Goal: Contribute content: Add original content to the website for others to see

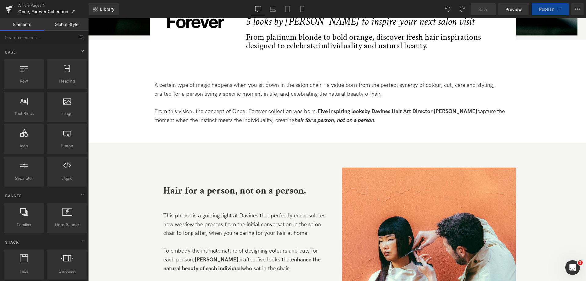
scroll to position [244, 0]
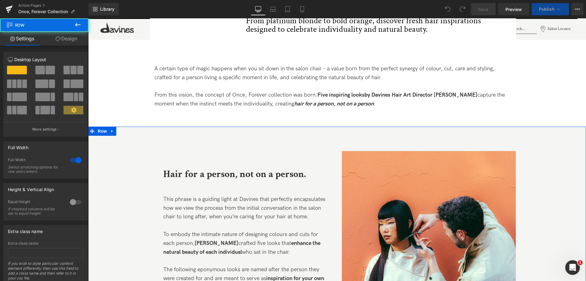
click at [291, 129] on div "Image Hair for a person, not on a person. Text Block This phrase is a guiding l…" at bounding box center [337, 262] width 498 height 272
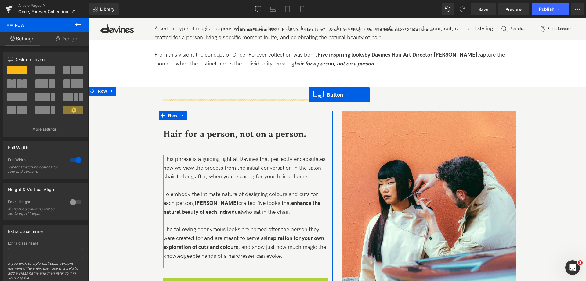
scroll to position [275, 0]
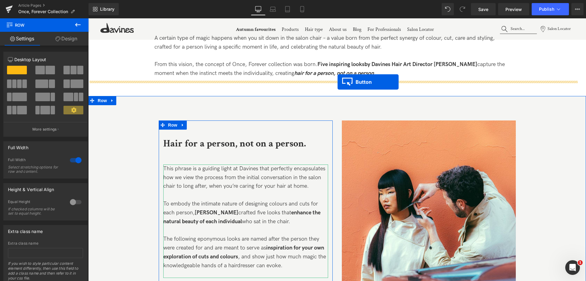
drag, startPoint x: 236, startPoint y: 263, endPoint x: 338, endPoint y: 82, distance: 207.5
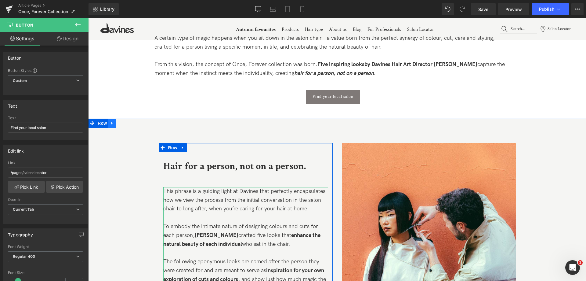
click at [111, 122] on icon at bounding box center [111, 123] width 1 height 3
click at [126, 124] on icon at bounding box center [128, 123] width 4 height 4
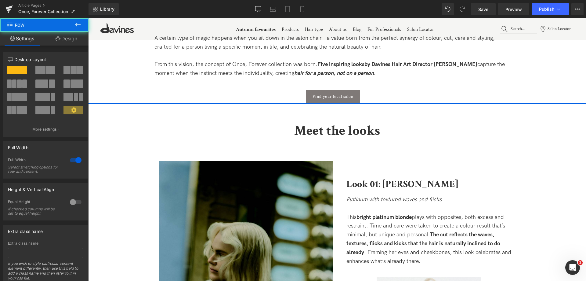
drag, startPoint x: 372, startPoint y: 116, endPoint x: 369, endPoint y: 101, distance: 15.1
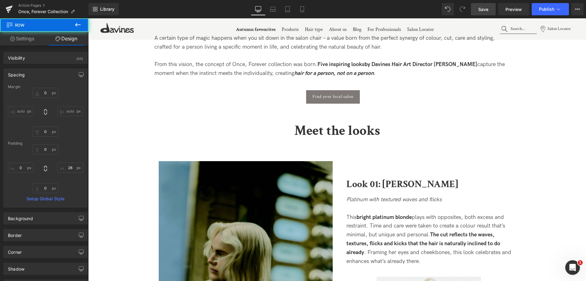
click at [482, 11] on span "Save" at bounding box center [484, 9] width 10 height 6
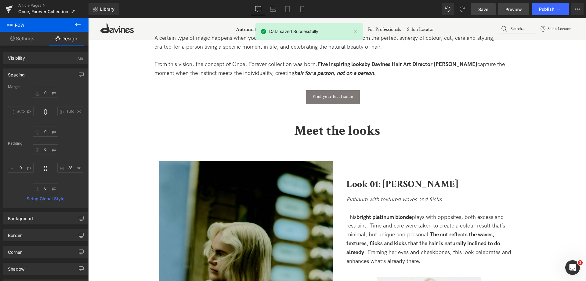
click at [511, 14] on link "Preview" at bounding box center [513, 9] width 31 height 12
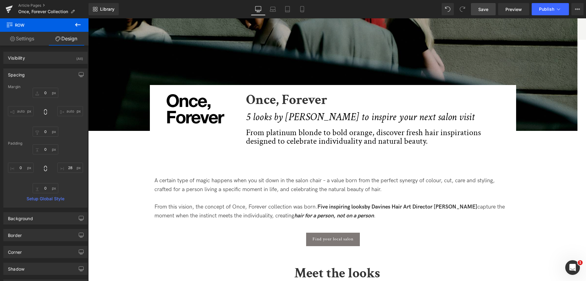
scroll to position [61, 0]
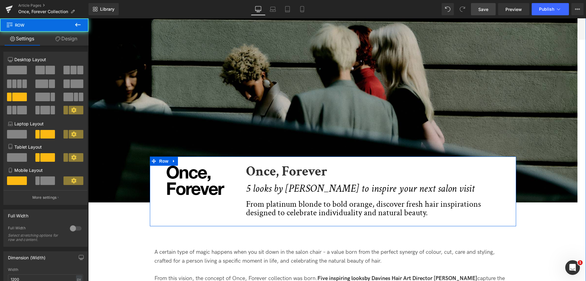
click at [382, 158] on div "Image Once, Forever Heading 5 looks by [PERSON_NAME] to inspire your next salon…" at bounding box center [333, 191] width 366 height 70
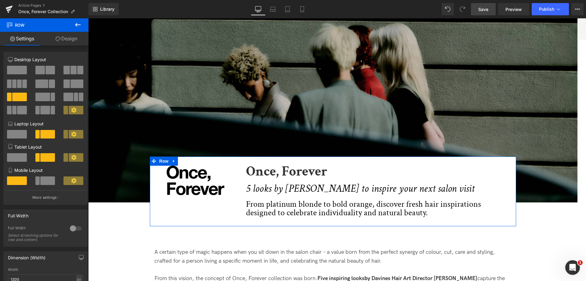
click at [68, 45] on link "Design" at bounding box center [66, 39] width 44 height 14
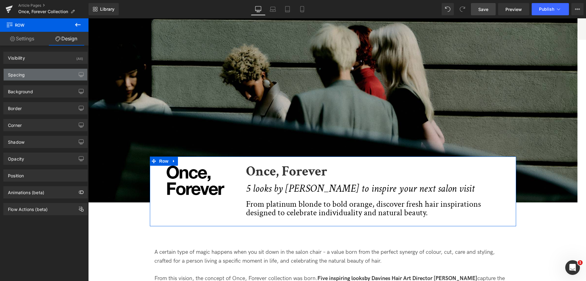
click at [46, 75] on div "Spacing" at bounding box center [46, 75] width 84 height 12
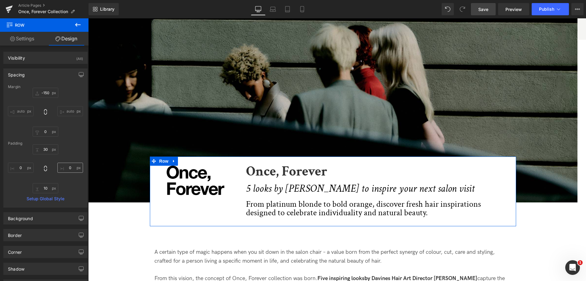
drag, startPoint x: 63, startPoint y: 174, endPoint x: 61, endPoint y: 169, distance: 4.8
click at [63, 173] on div "30 0 10 0" at bounding box center [45, 168] width 75 height 49
click at [61, 169] on input "0" at bounding box center [70, 167] width 26 height 10
click at [63, 168] on input "0" at bounding box center [70, 167] width 26 height 10
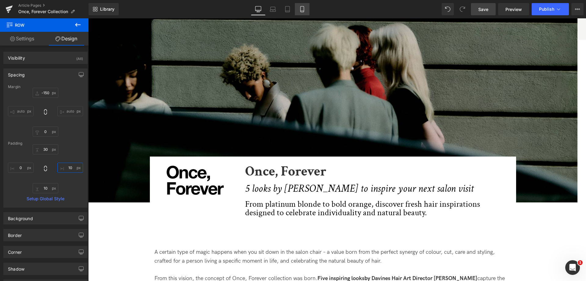
type input "10"
click at [301, 12] on icon at bounding box center [301, 9] width 3 height 6
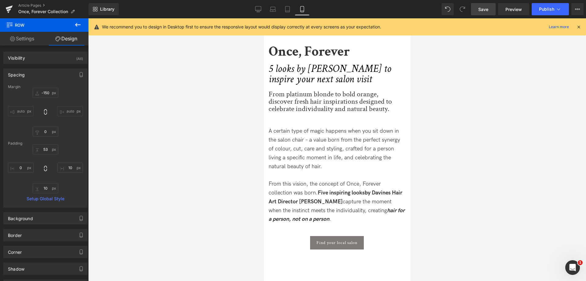
scroll to position [134, 0]
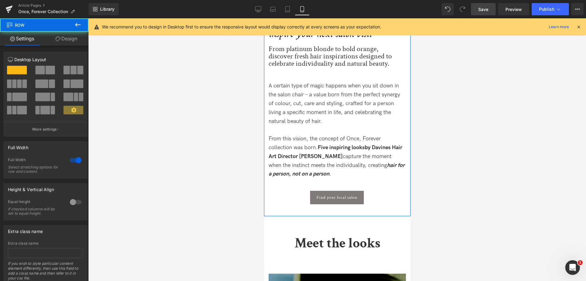
click at [324, 214] on div "Image Image Image Once, Forever Heading 5 looks by [PERSON_NAME] to inspire you…" at bounding box center [337, 50] width 147 height 331
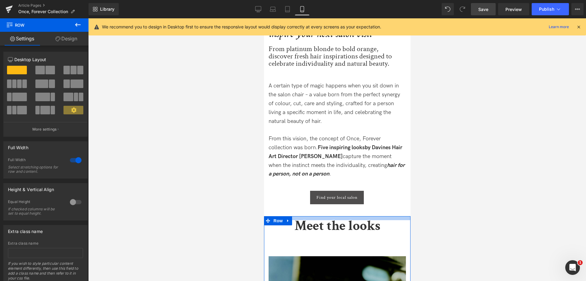
drag, startPoint x: 334, startPoint y: 216, endPoint x: 334, endPoint y: 199, distance: 17.4
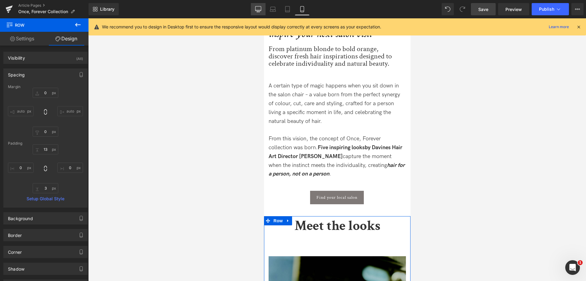
click at [258, 10] on icon at bounding box center [259, 10] width 6 height 0
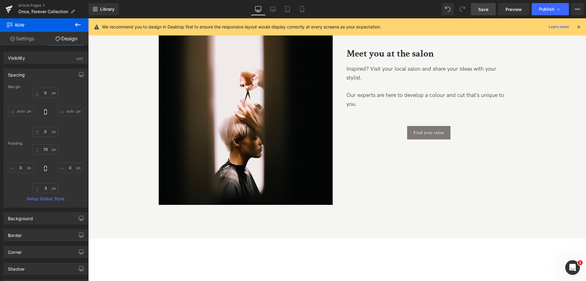
scroll to position [2575, 0]
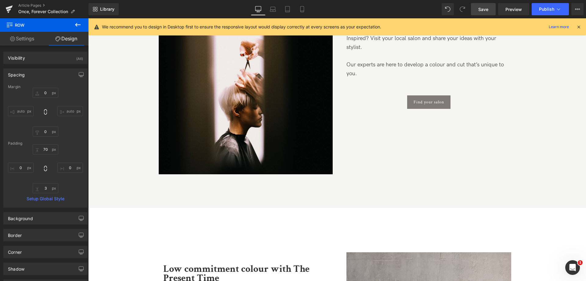
click at [480, 10] on span "Save" at bounding box center [484, 9] width 10 height 6
click at [484, 9] on span "Save" at bounding box center [484, 9] width 10 height 6
click at [537, 10] on button "Publish" at bounding box center [550, 9] width 37 height 12
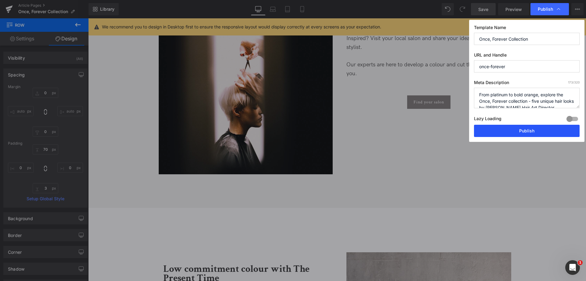
click at [496, 131] on button "Publish" at bounding box center [527, 131] width 106 height 12
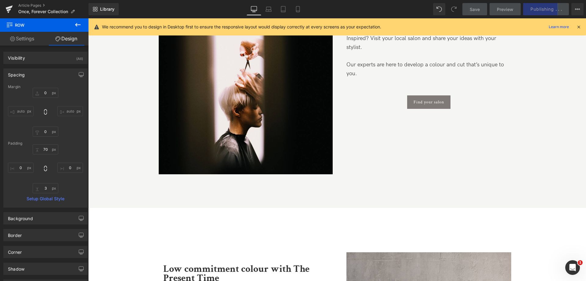
click at [556, 7] on div "Save Preview Publishing . . . Scheduled View Live Page View with current Templa…" at bounding box center [523, 9] width 126 height 12
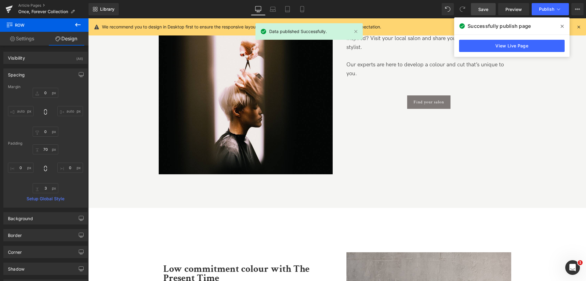
drag, startPoint x: 562, startPoint y: 26, endPoint x: 565, endPoint y: 15, distance: 11.0
click at [563, 26] on icon at bounding box center [562, 26] width 3 height 3
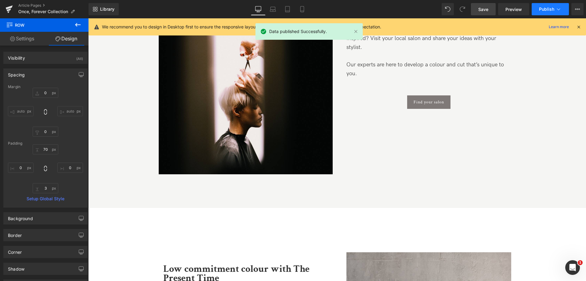
click at [564, 10] on button "Publish" at bounding box center [550, 9] width 37 height 12
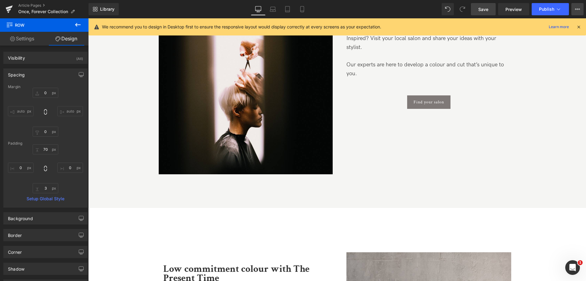
click at [579, 11] on icon at bounding box center [577, 9] width 5 height 5
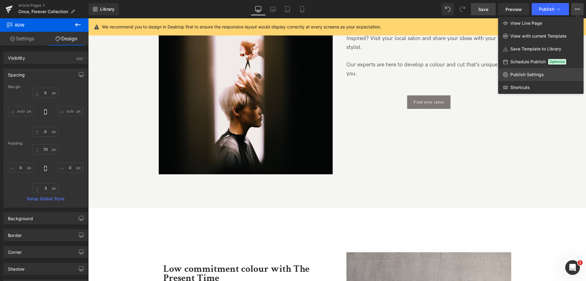
click at [530, 75] on span "Publish Settings" at bounding box center [528, 74] width 34 height 5
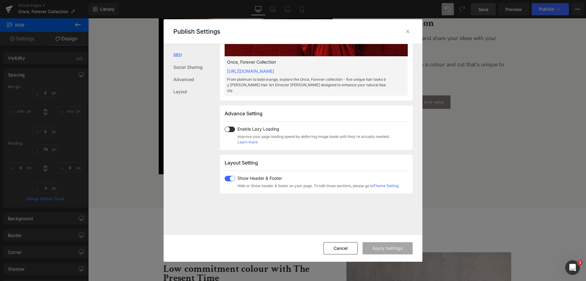
scroll to position [375, 0]
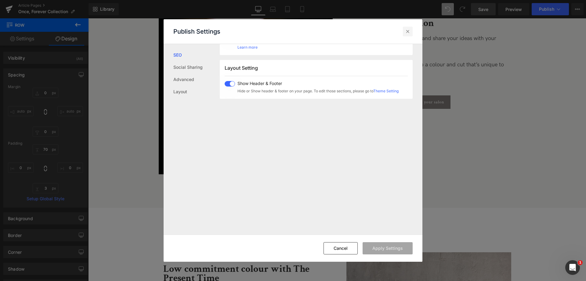
click at [406, 31] on icon at bounding box center [408, 31] width 6 height 6
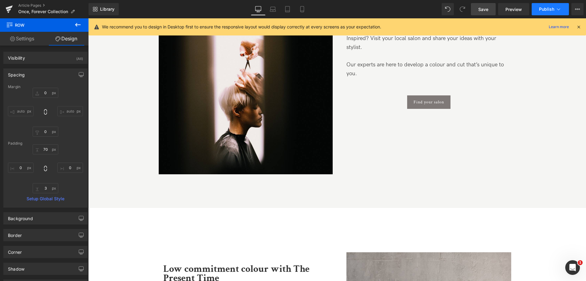
click at [562, 9] on button "Publish" at bounding box center [550, 9] width 37 height 12
click at [576, 9] on icon at bounding box center [577, 9] width 5 height 5
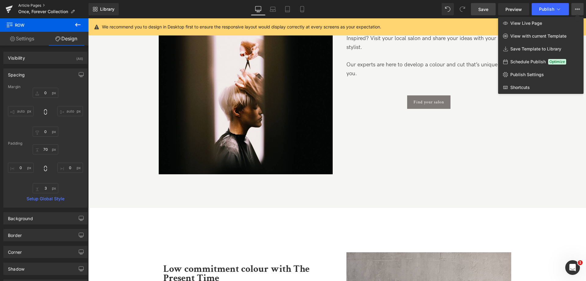
click at [40, 3] on link "Article Pages" at bounding box center [53, 5] width 70 height 5
